Goal: Find contact information: Find contact information

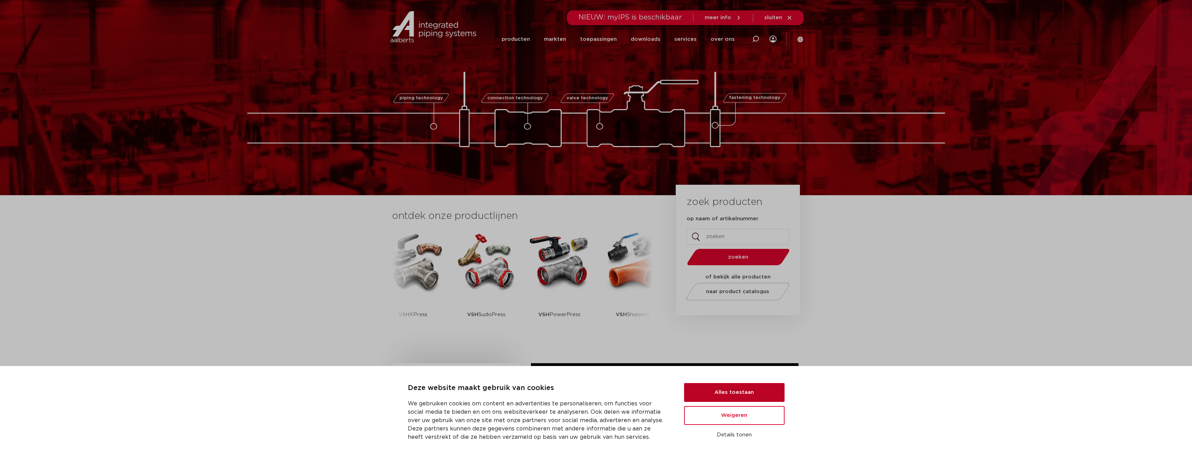
click at [744, 395] on button "Alles toestaan" at bounding box center [734, 392] width 100 height 19
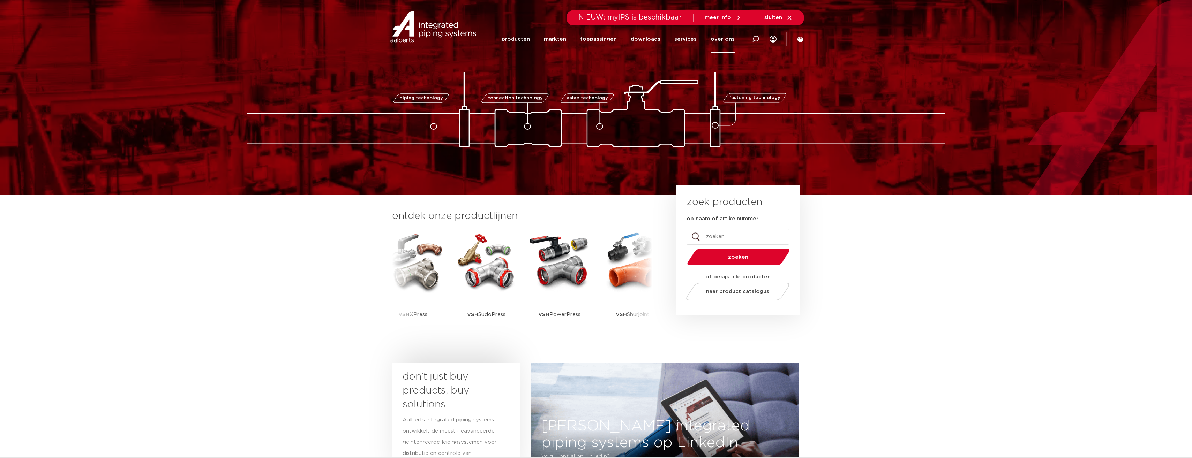
click at [719, 40] on link "over ons" at bounding box center [723, 39] width 24 height 27
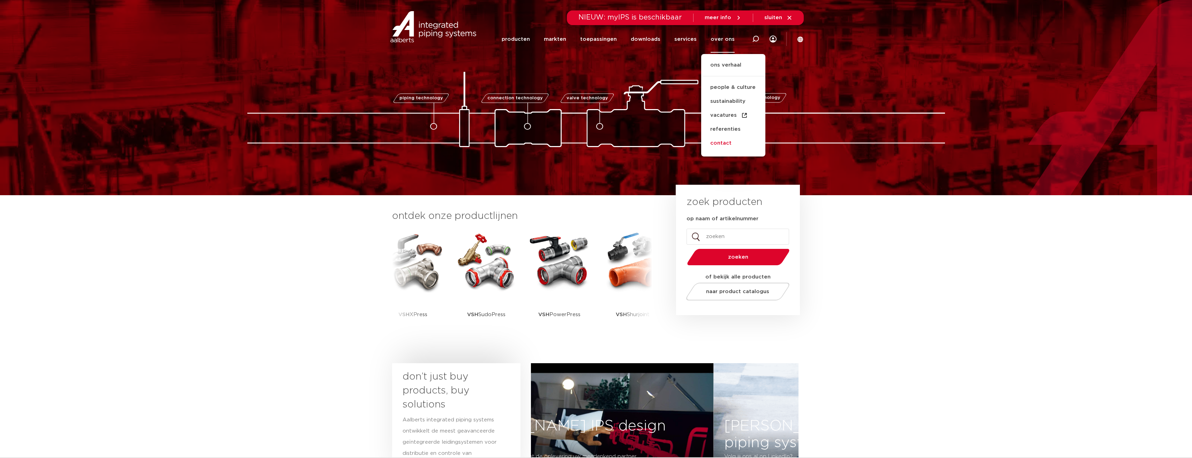
click at [719, 144] on link "contact" at bounding box center [733, 143] width 64 height 14
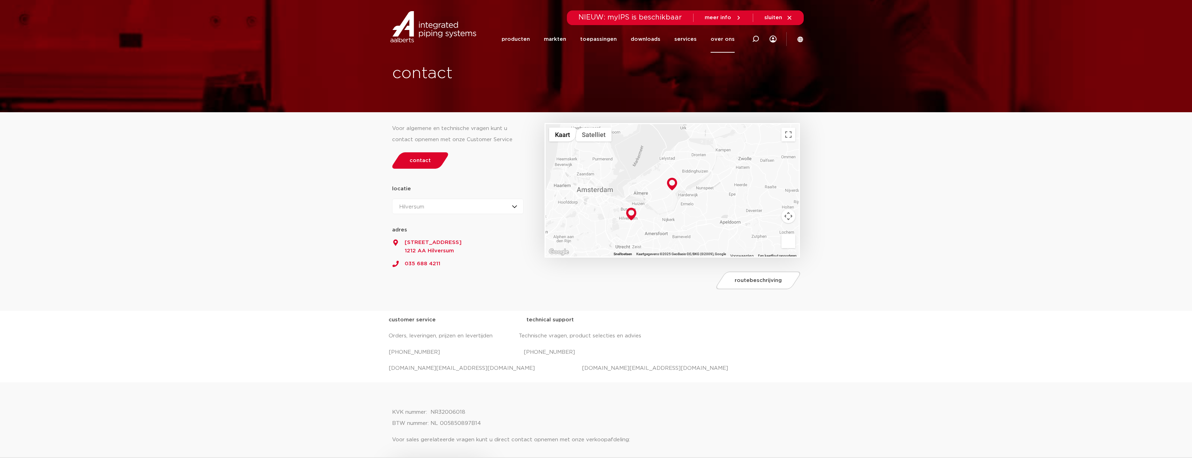
click at [718, 15] on span "meer info" at bounding box center [718, 17] width 27 height 5
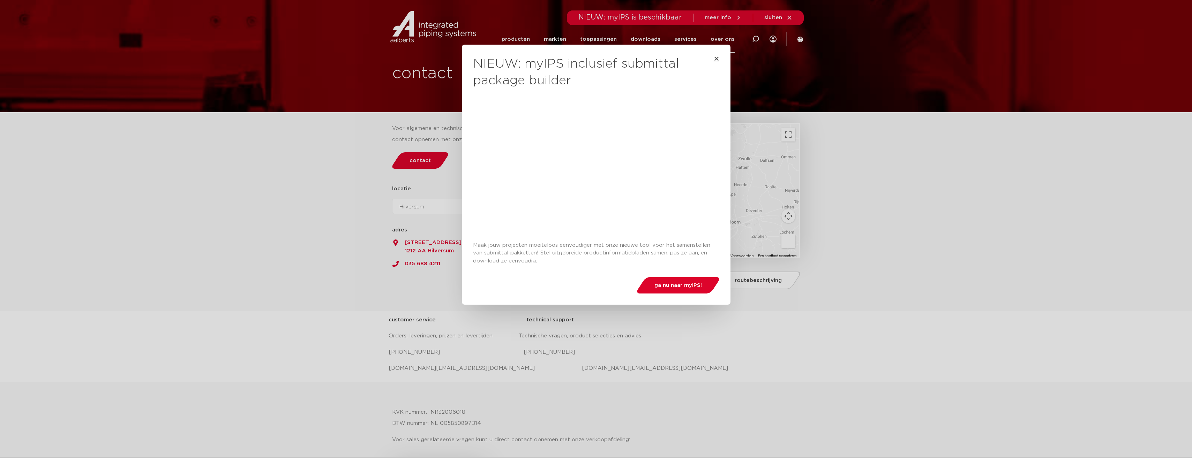
click at [714, 59] on icon "Close" at bounding box center [717, 59] width 6 height 6
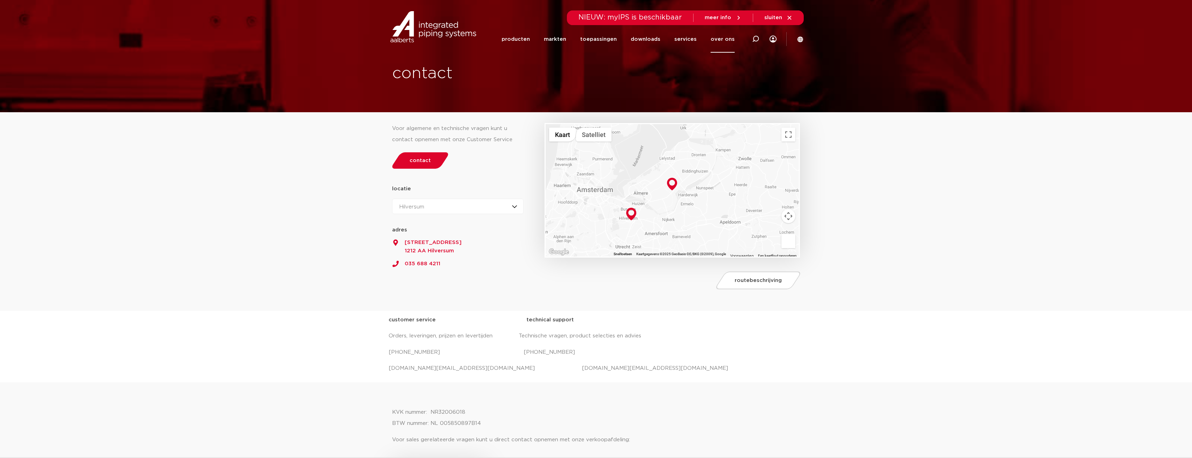
click at [325, 246] on section "Voor algemene en technische vragen kunt u contact opnemen met onze Customer Ser…" at bounding box center [596, 212] width 1192 height 198
